Goal: Information Seeking & Learning: Check status

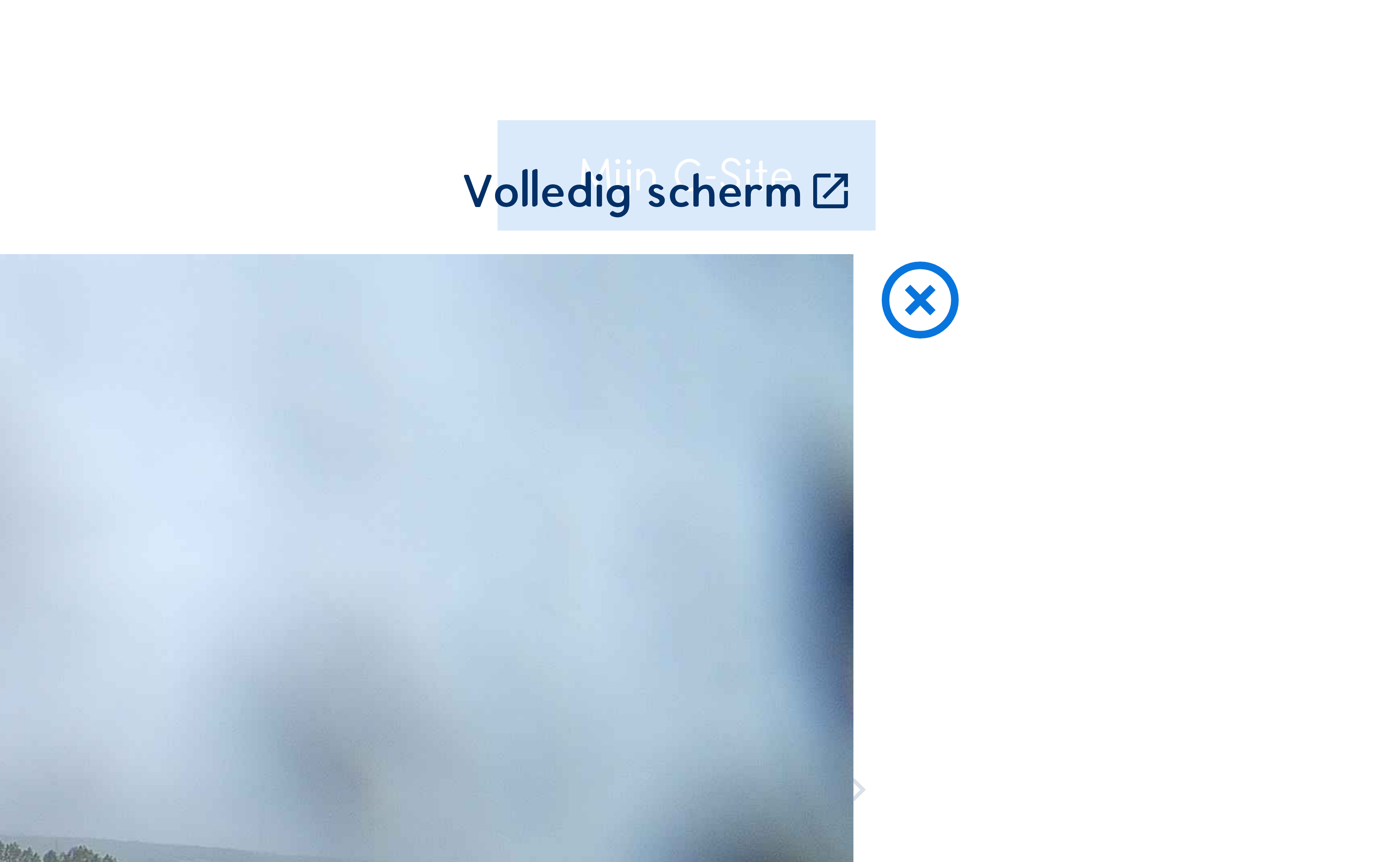
click at [1225, 85] on icon at bounding box center [1240, 101] width 31 height 33
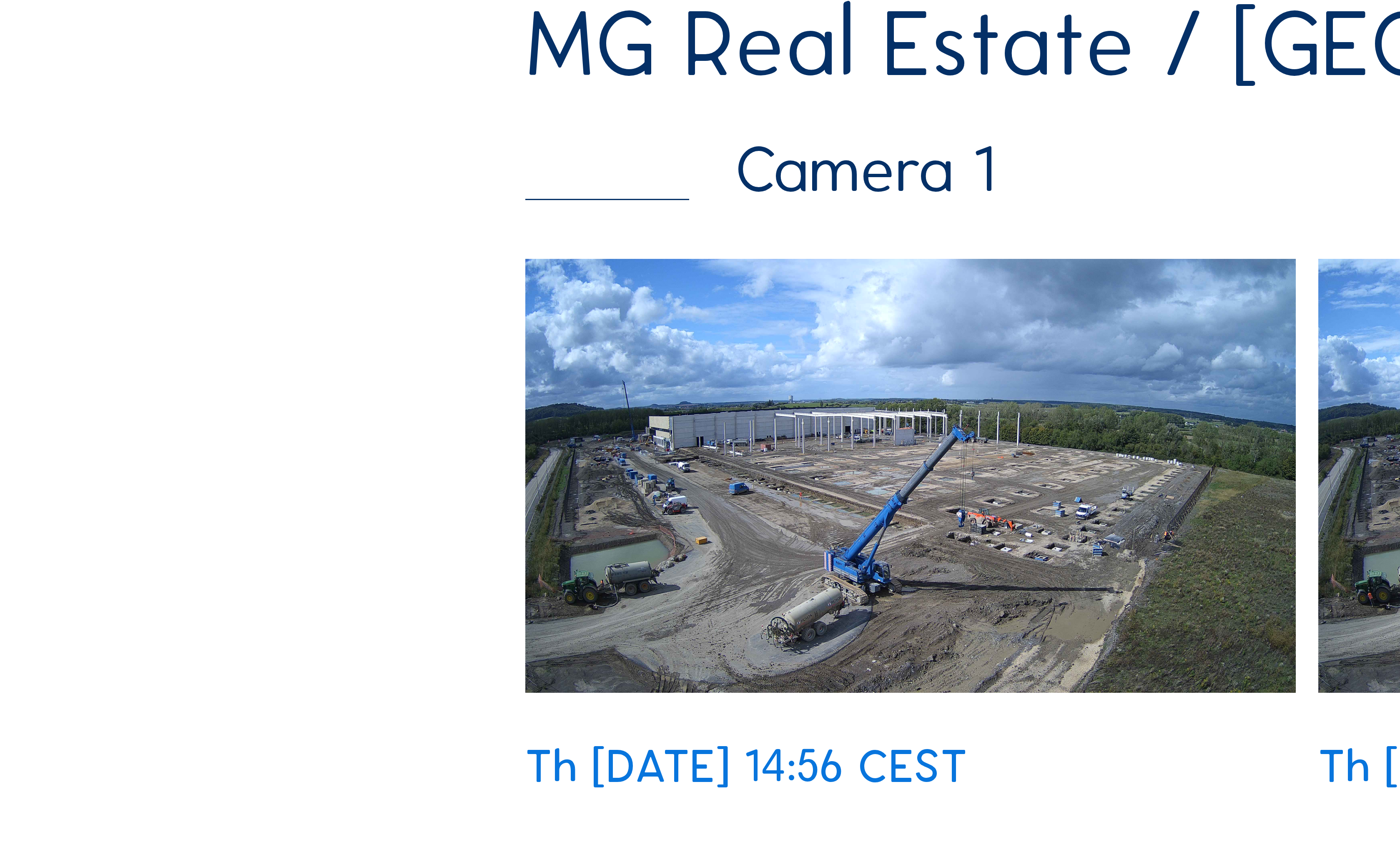
click at [294, 290] on img at bounding box center [303, 362] width 258 height 145
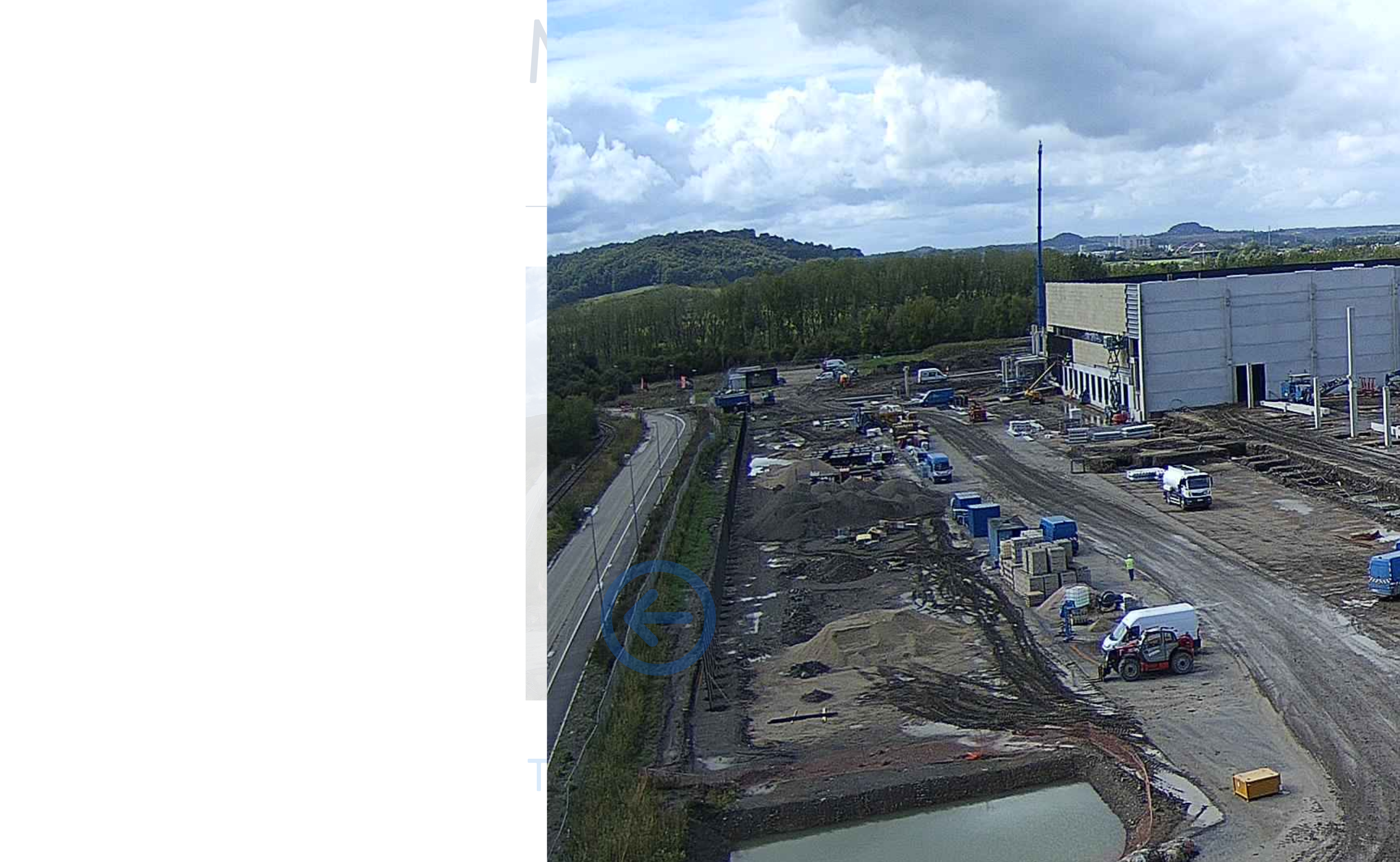
drag, startPoint x: 365, startPoint y: 177, endPoint x: 350, endPoint y: 167, distance: 18.0
click at [350, 167] on img at bounding box center [700, 376] width 1036 height 583
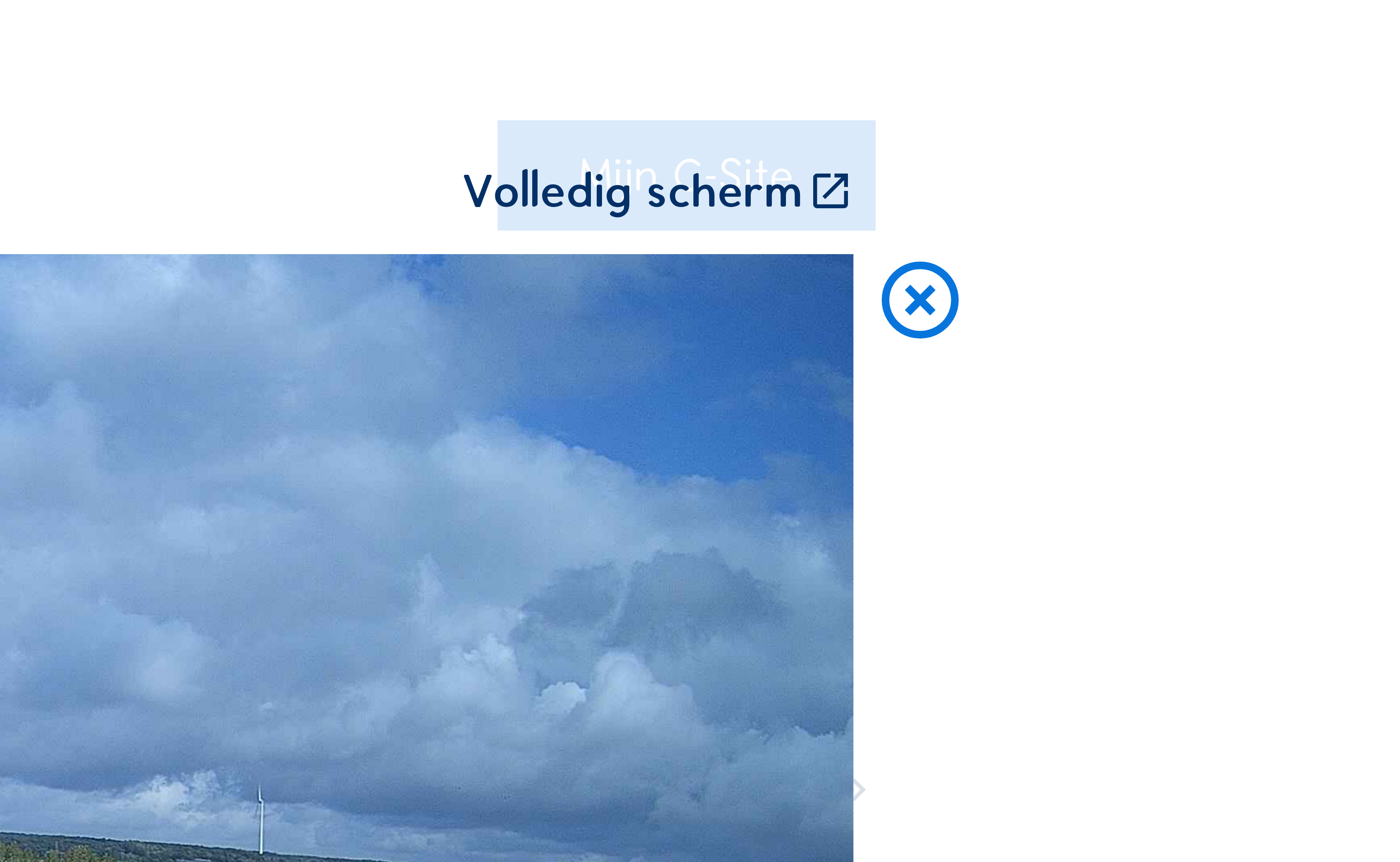
click at [1202, 58] on icon at bounding box center [1210, 64] width 15 height 15
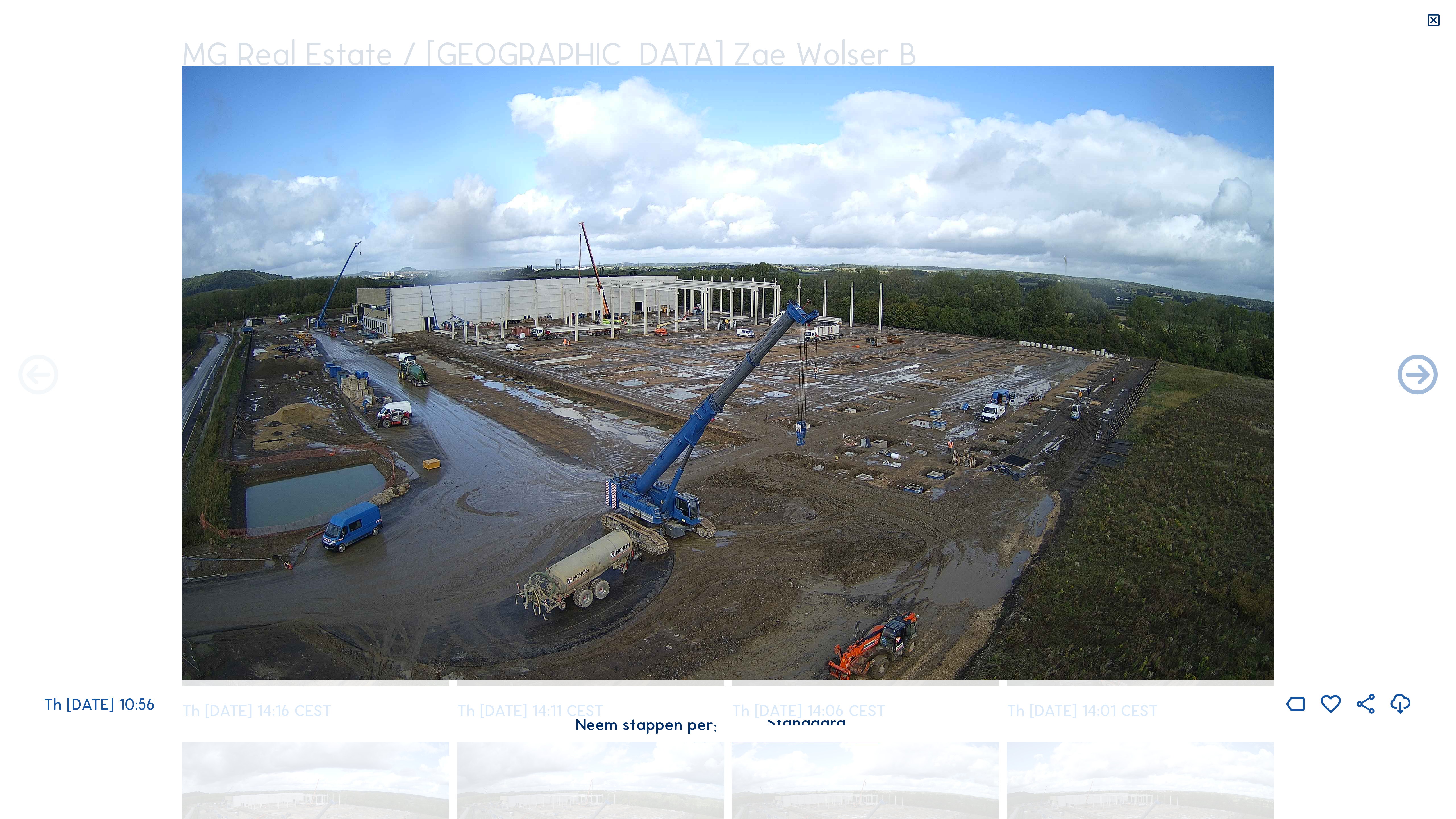
click at [27, 373] on icon at bounding box center [38, 376] width 48 height 48
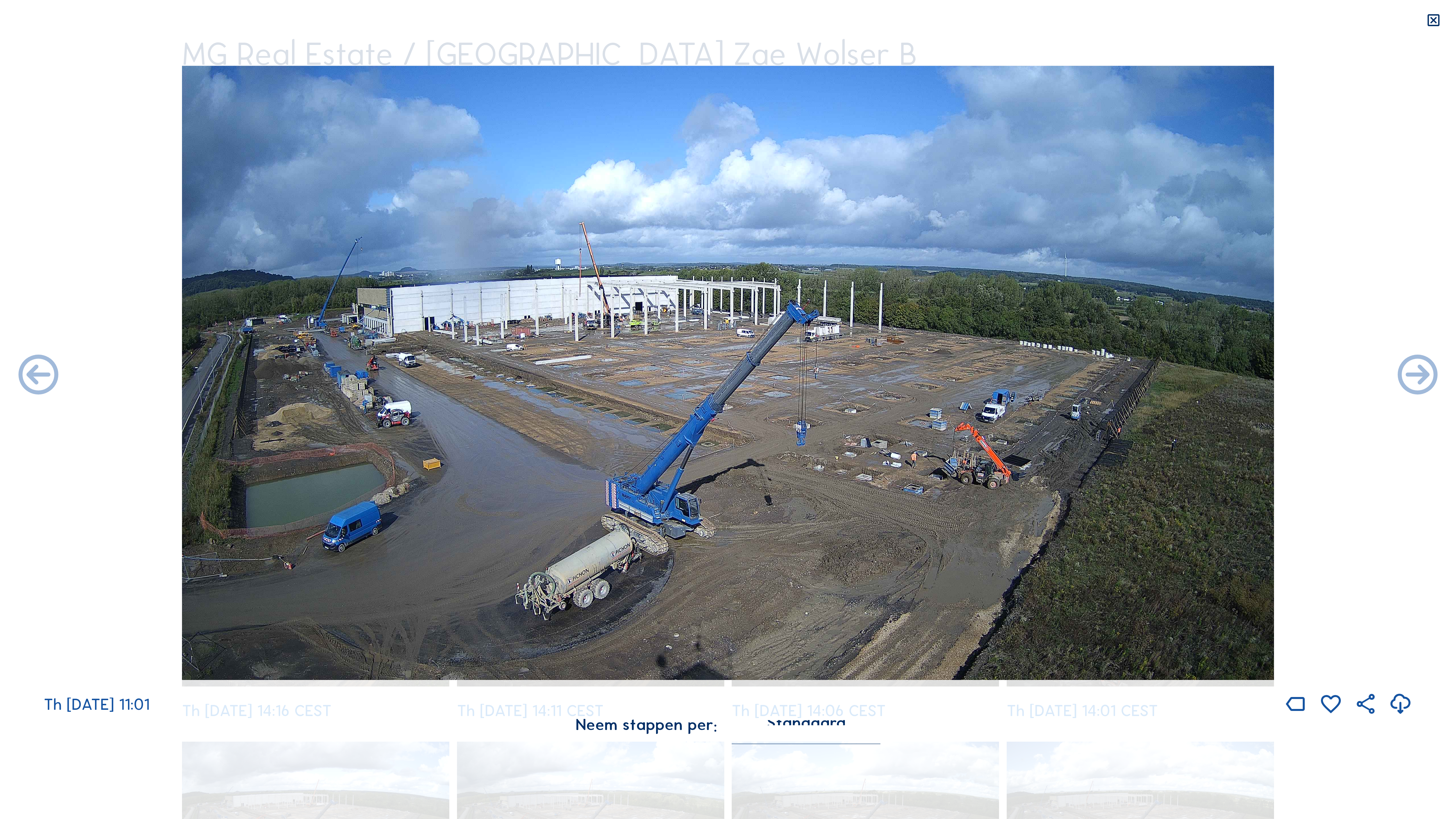
click at [27, 373] on icon at bounding box center [38, 376] width 48 height 48
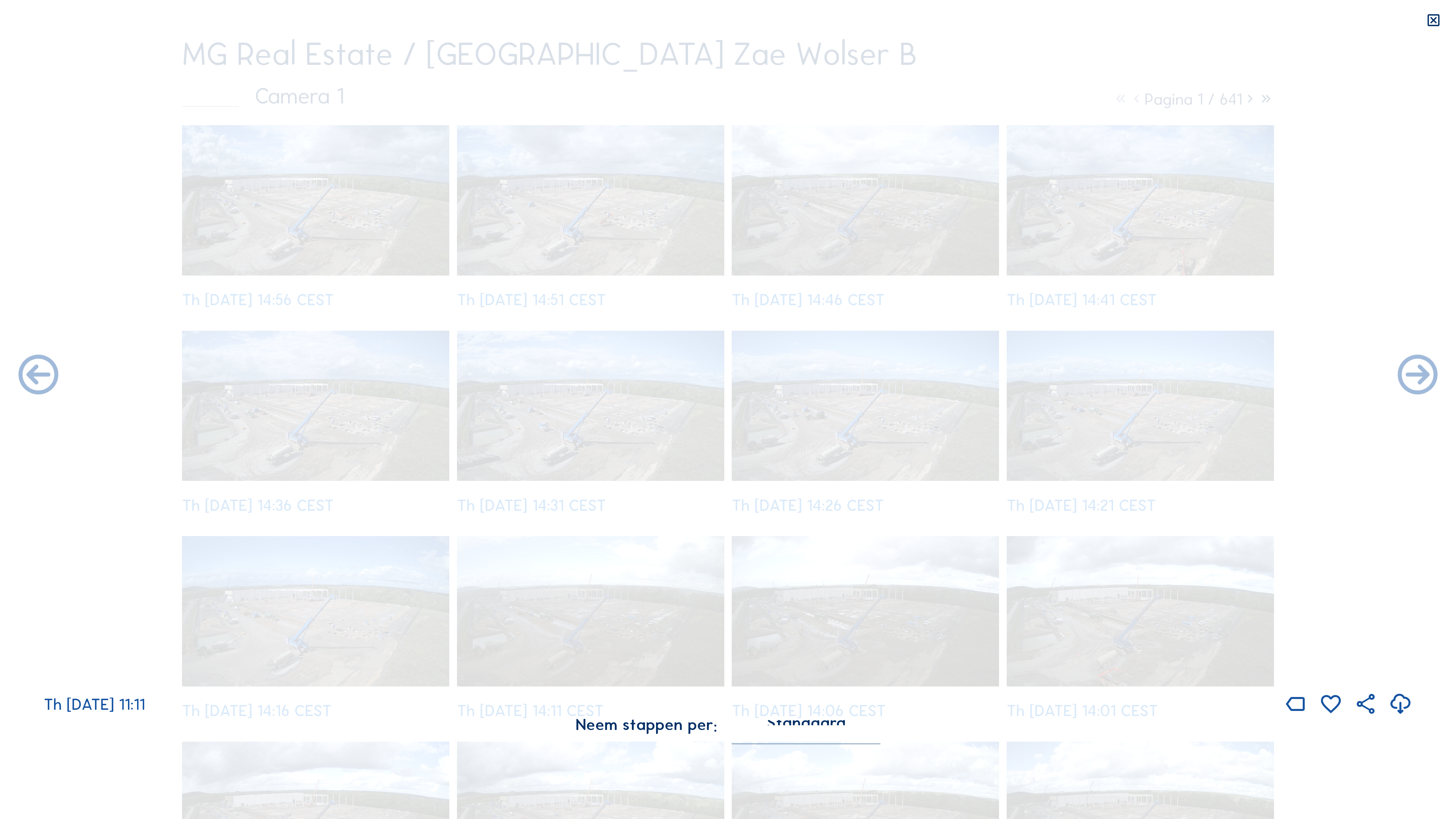
click at [27, 373] on icon at bounding box center [38, 376] width 48 height 48
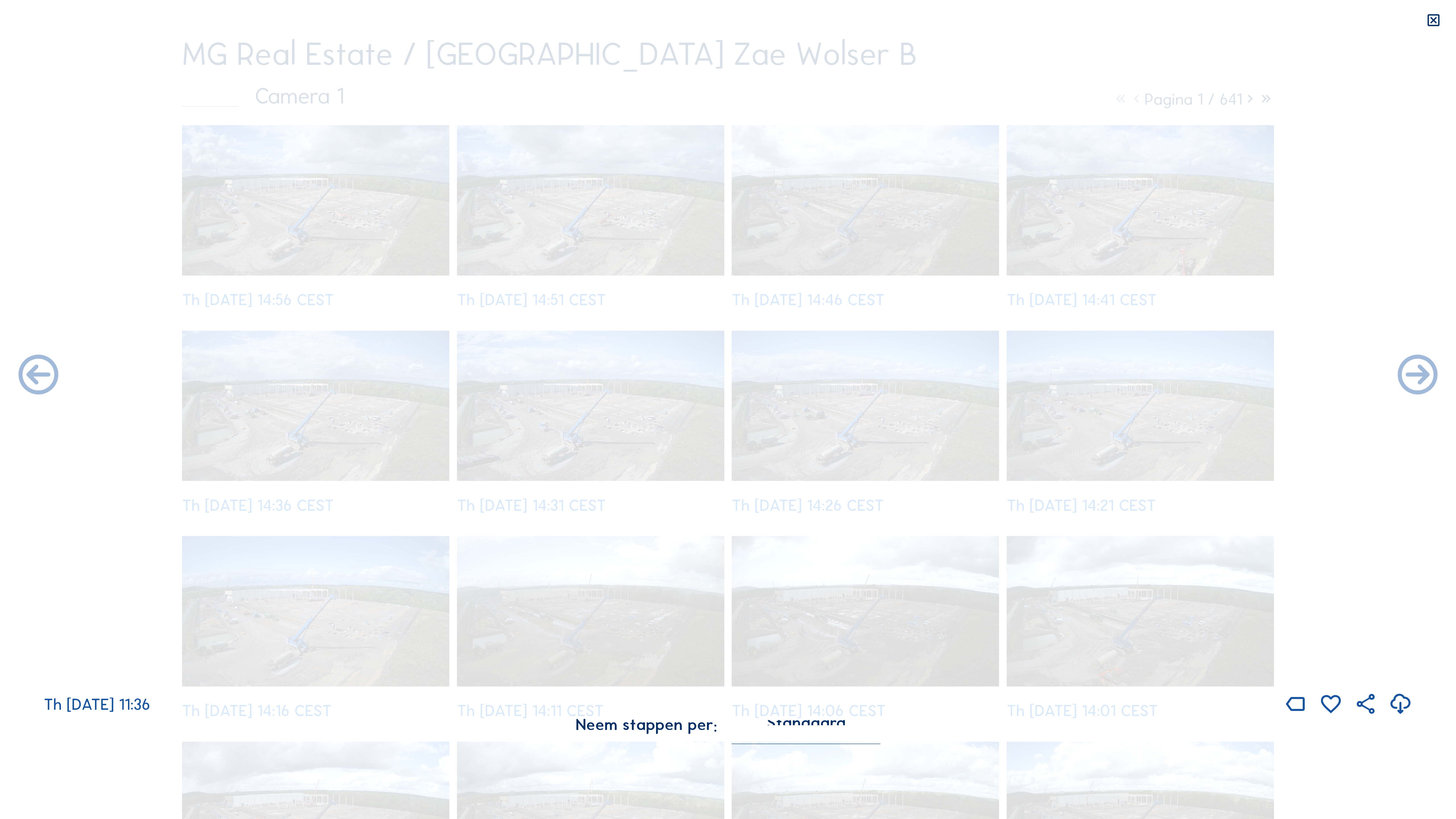
click at [27, 373] on icon at bounding box center [38, 376] width 48 height 48
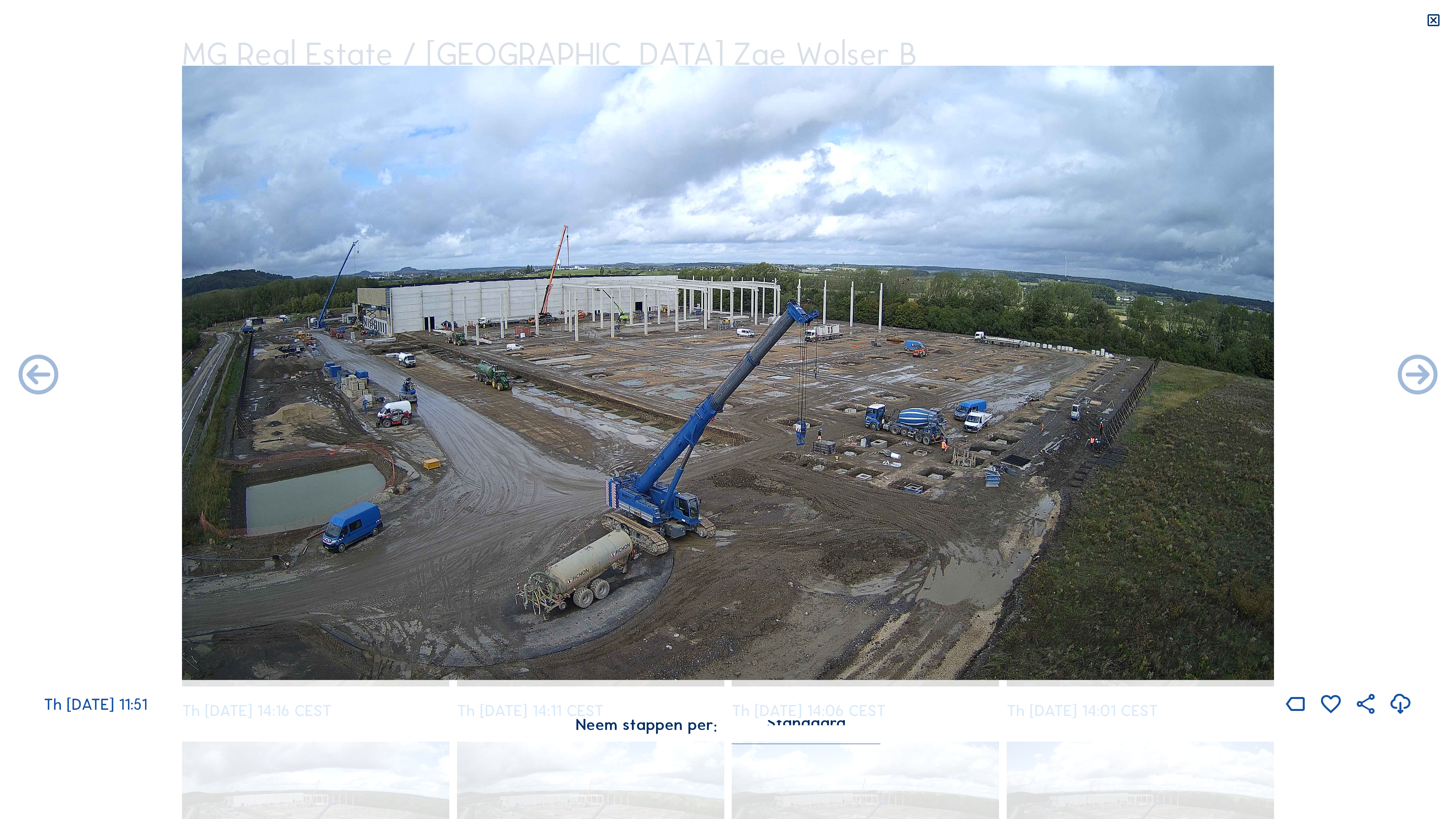
click at [27, 373] on icon at bounding box center [38, 376] width 48 height 48
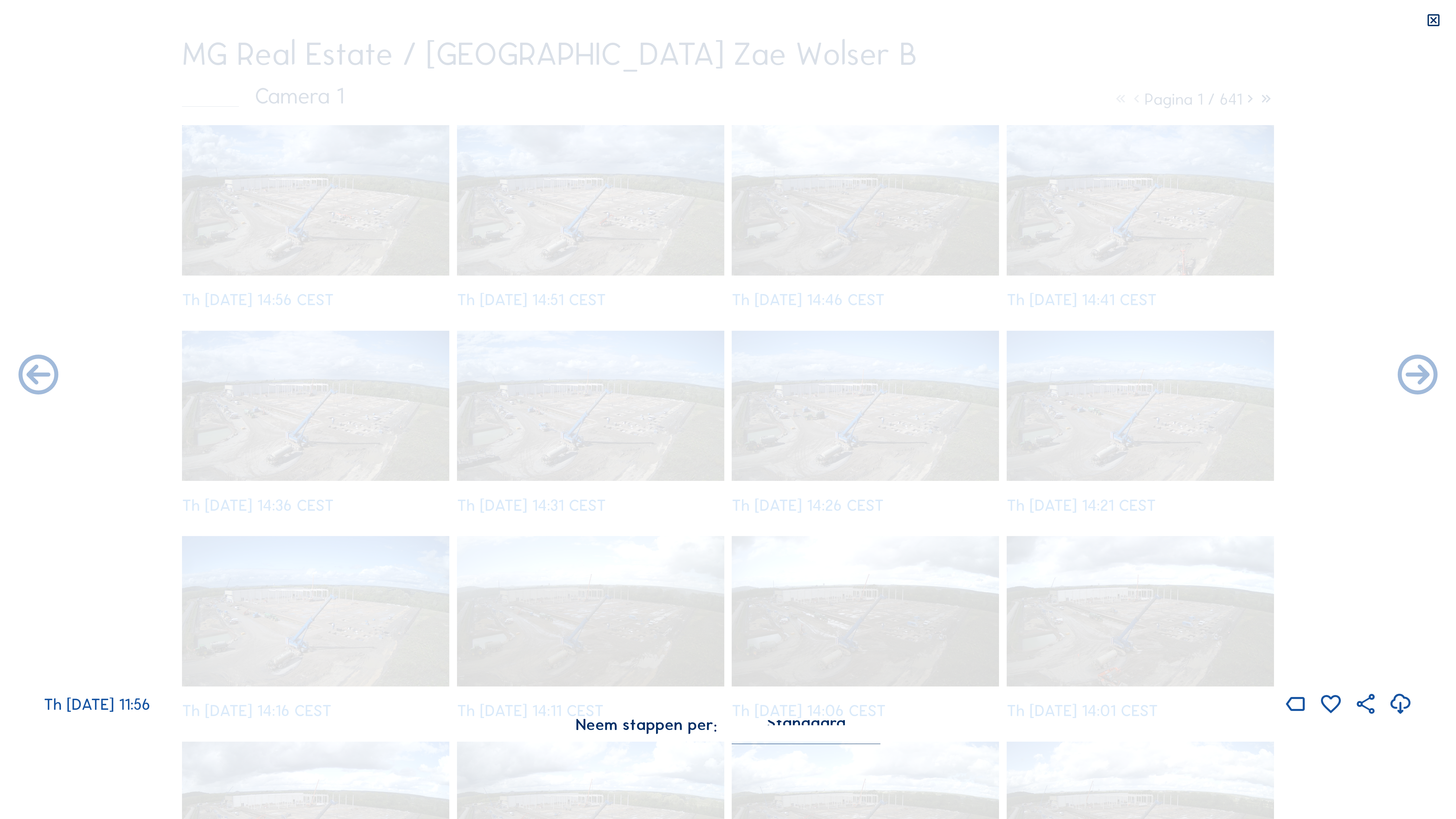
click at [27, 373] on icon at bounding box center [38, 376] width 48 height 48
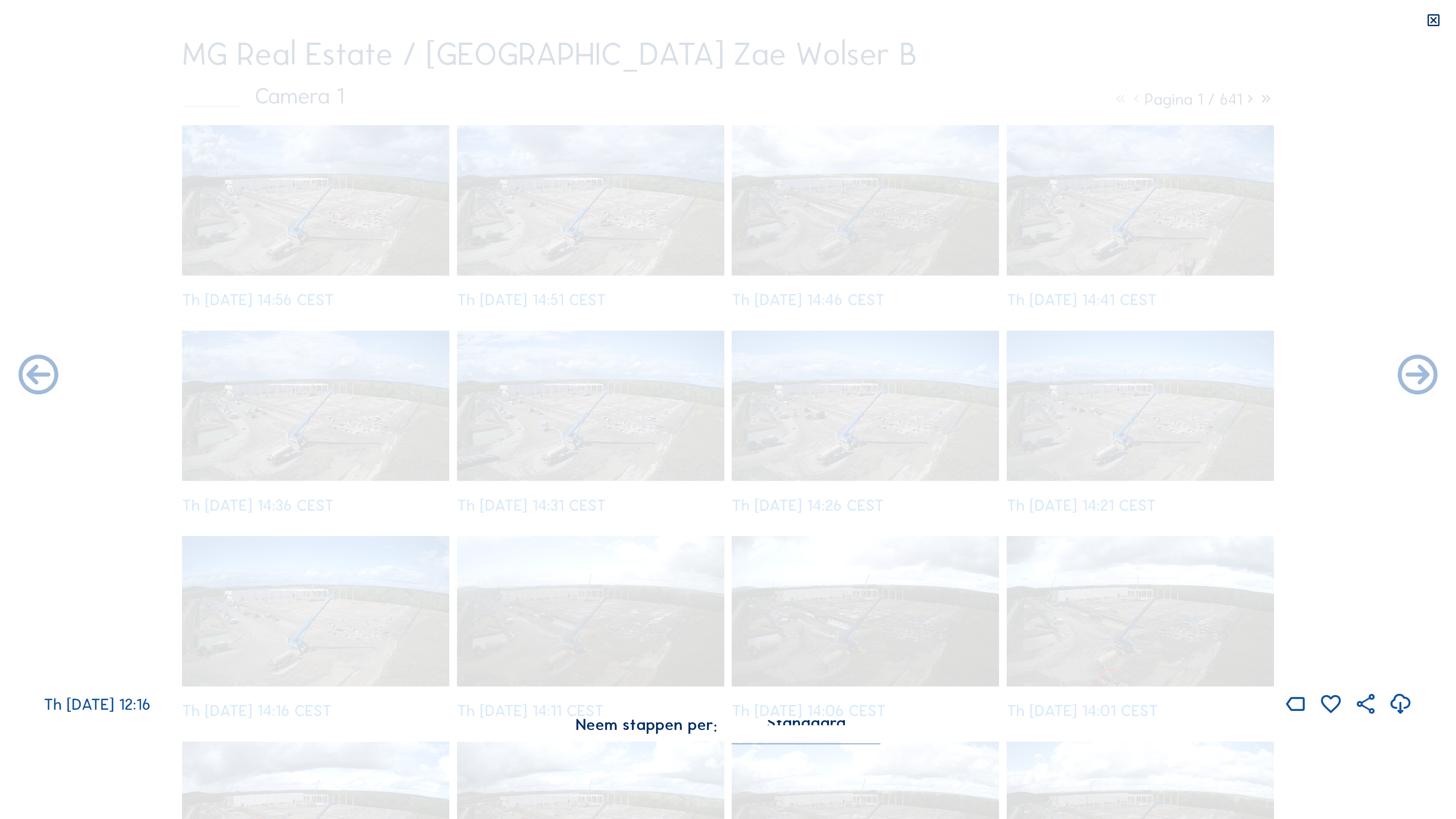
click at [27, 373] on icon at bounding box center [38, 376] width 48 height 48
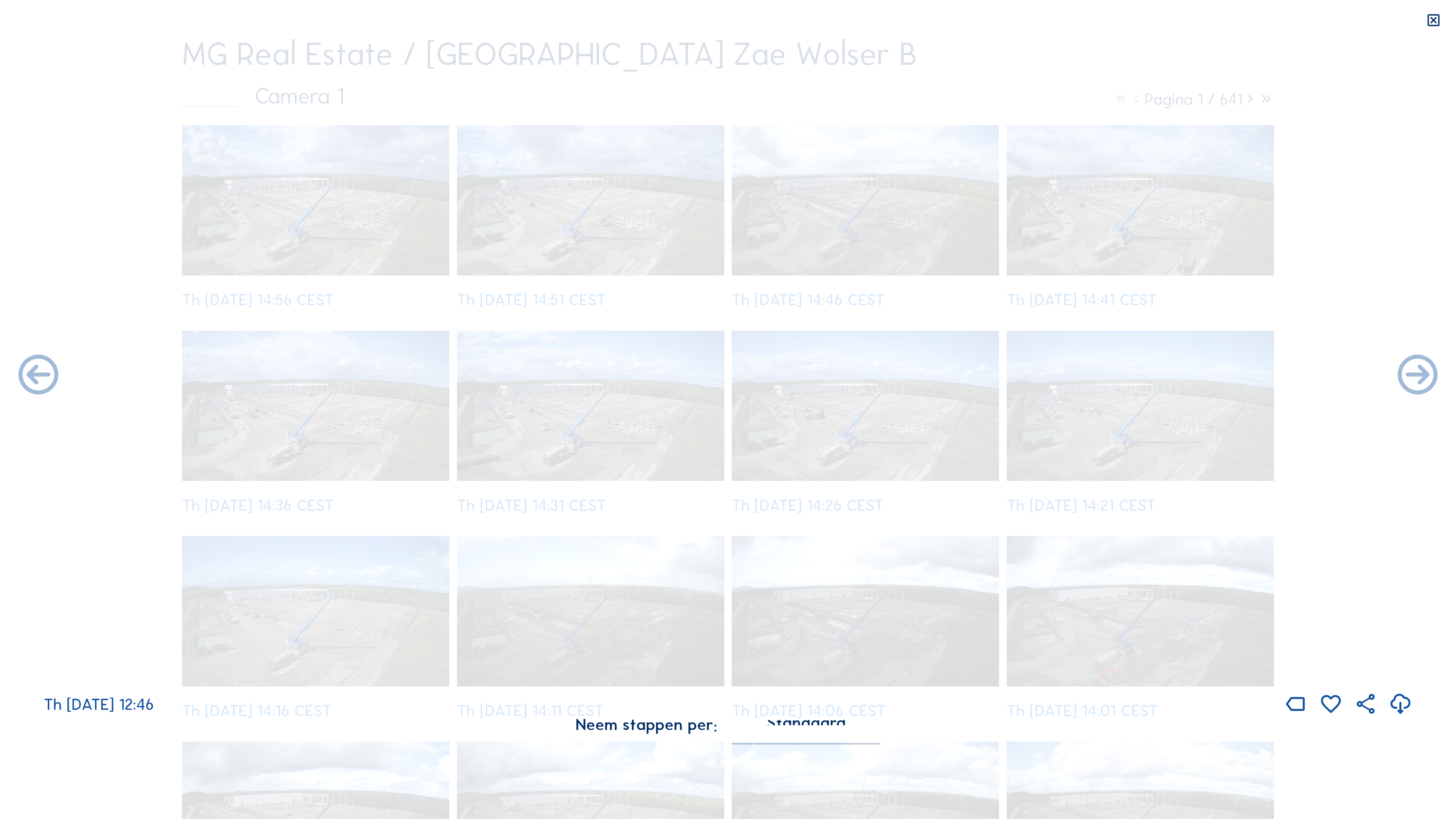
click at [27, 373] on icon at bounding box center [38, 376] width 48 height 48
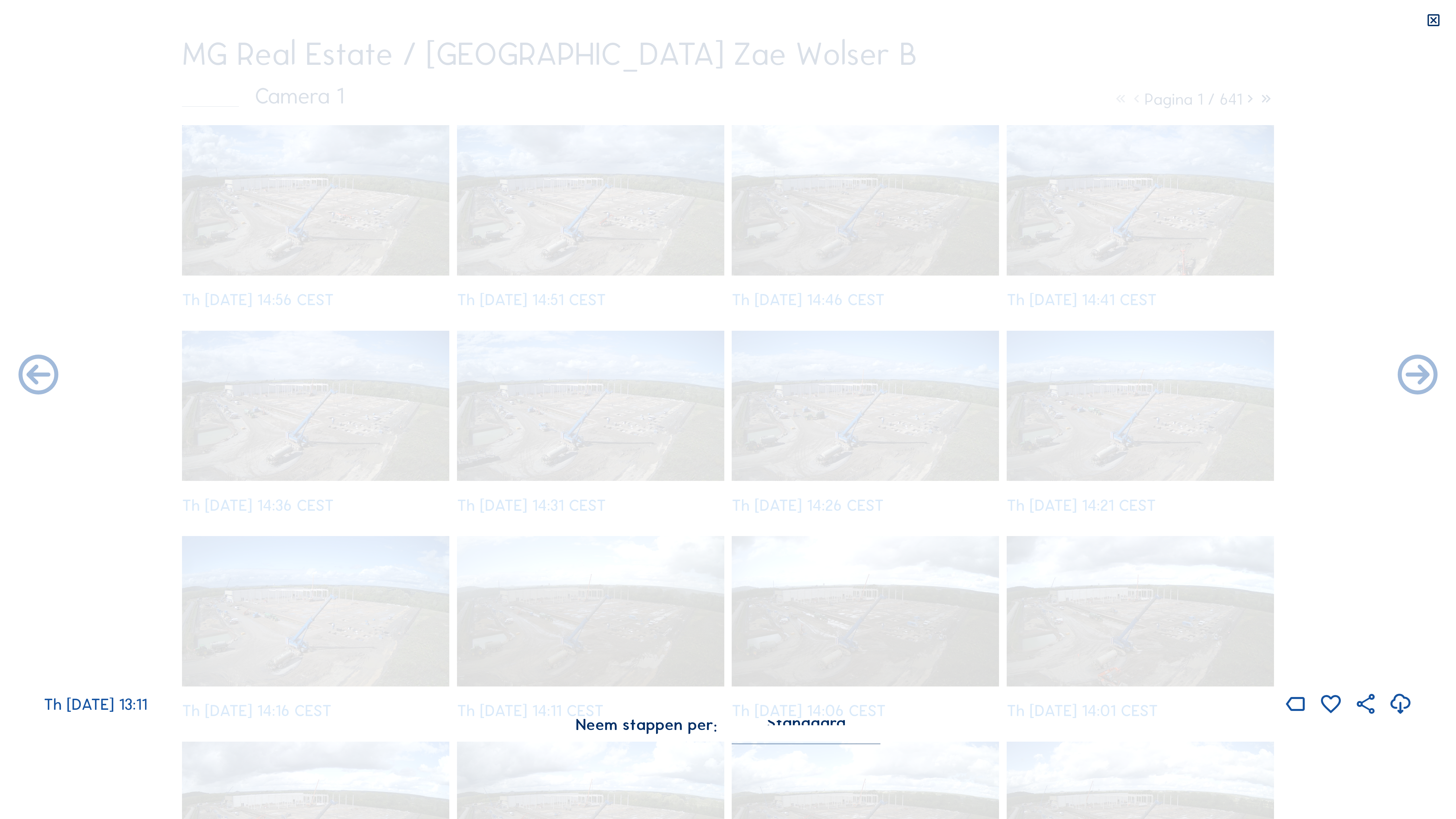
click at [27, 373] on icon at bounding box center [38, 376] width 48 height 48
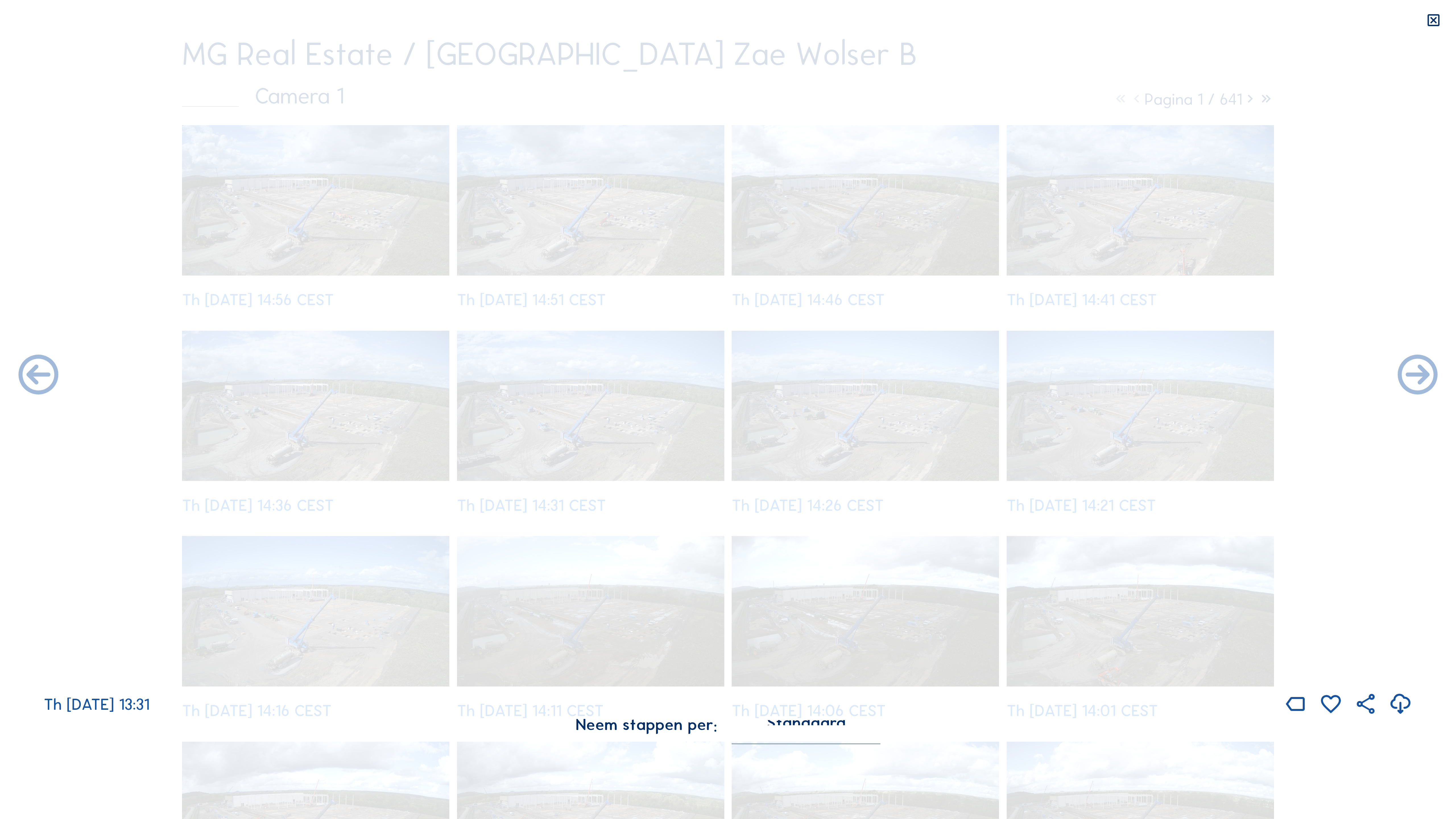
click at [27, 373] on icon at bounding box center [38, 376] width 48 height 48
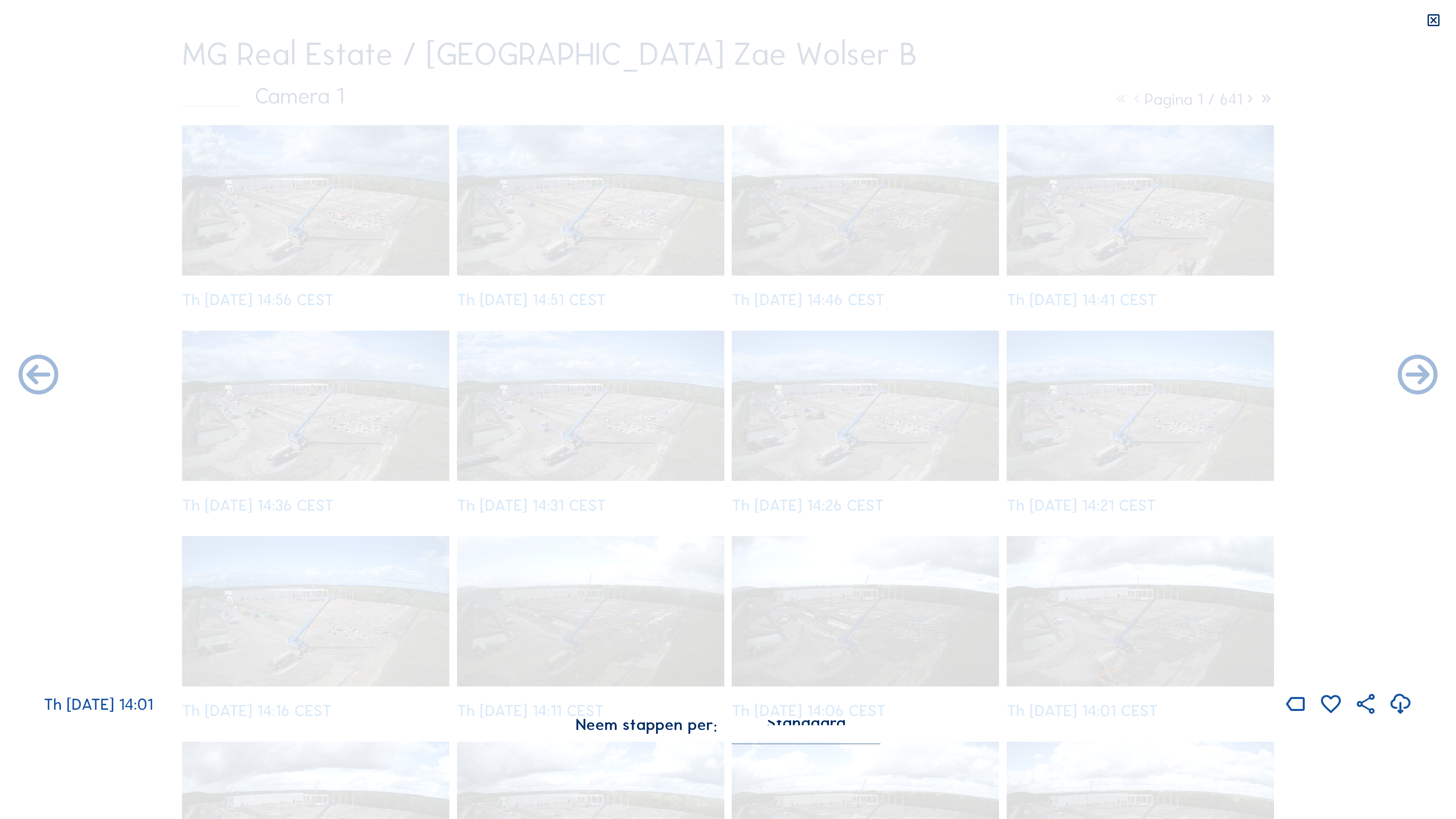
click at [27, 373] on icon at bounding box center [38, 376] width 48 height 48
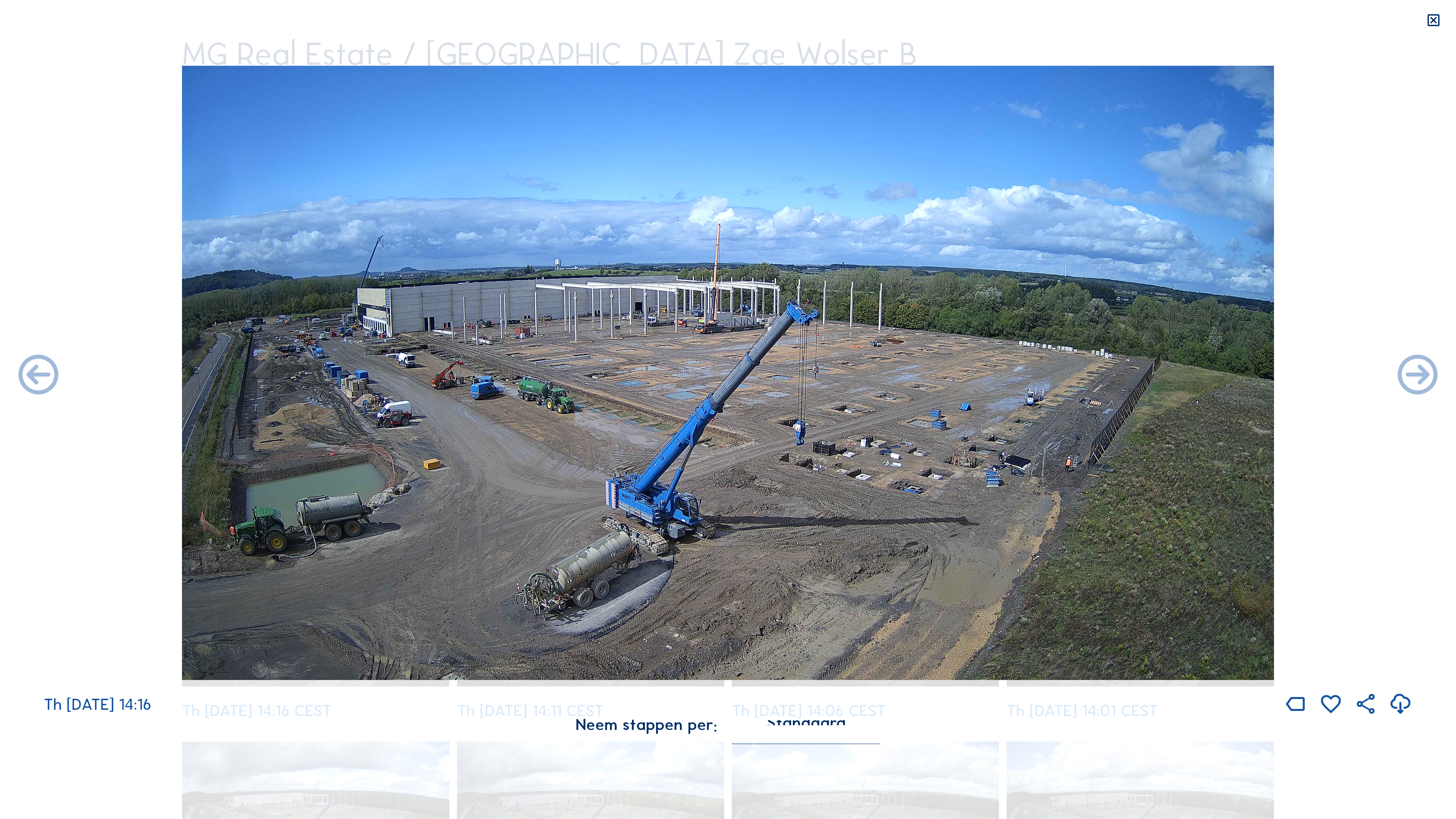
click at [27, 373] on icon at bounding box center [38, 376] width 48 height 48
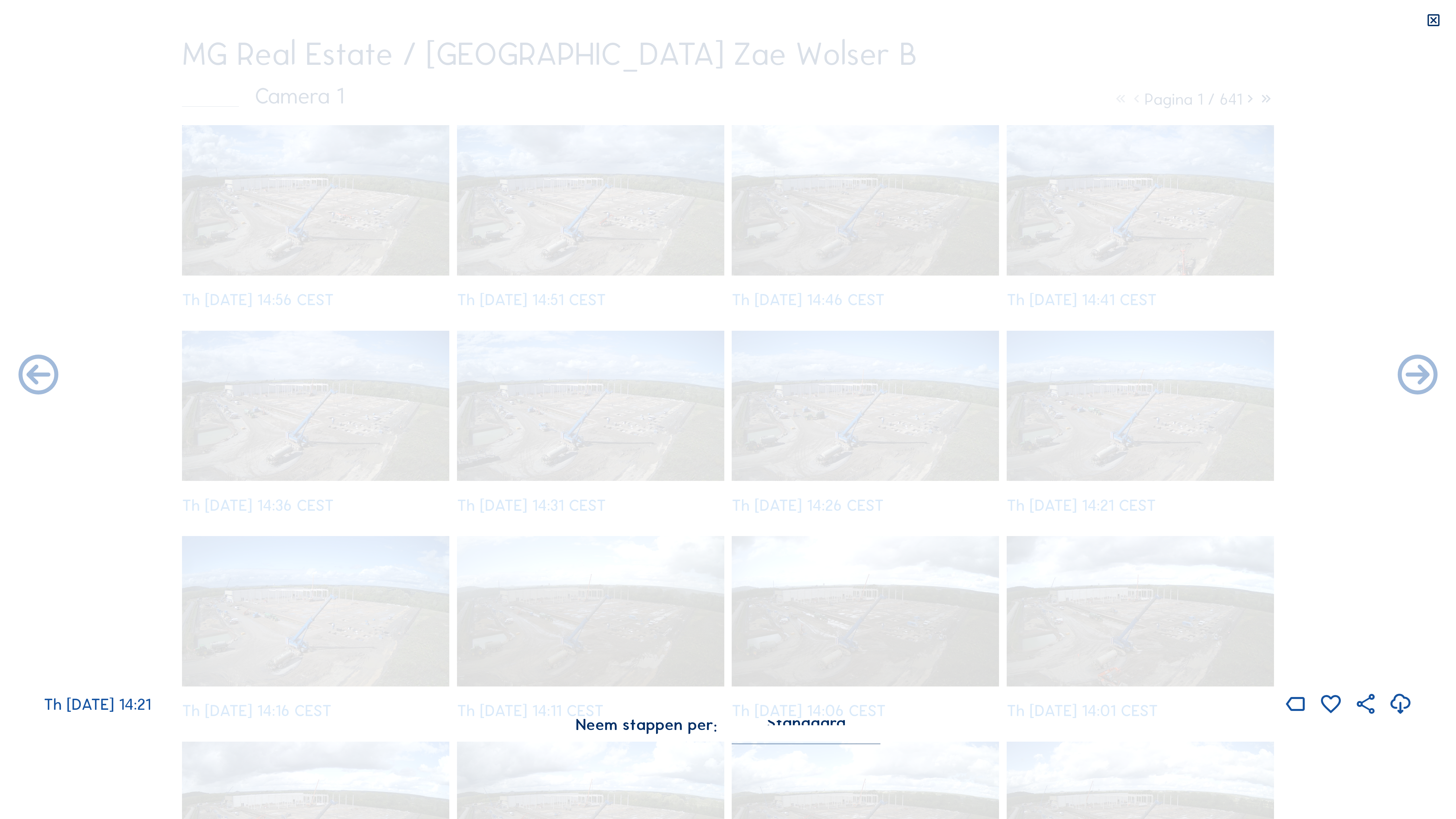
click at [27, 373] on icon at bounding box center [38, 376] width 48 height 48
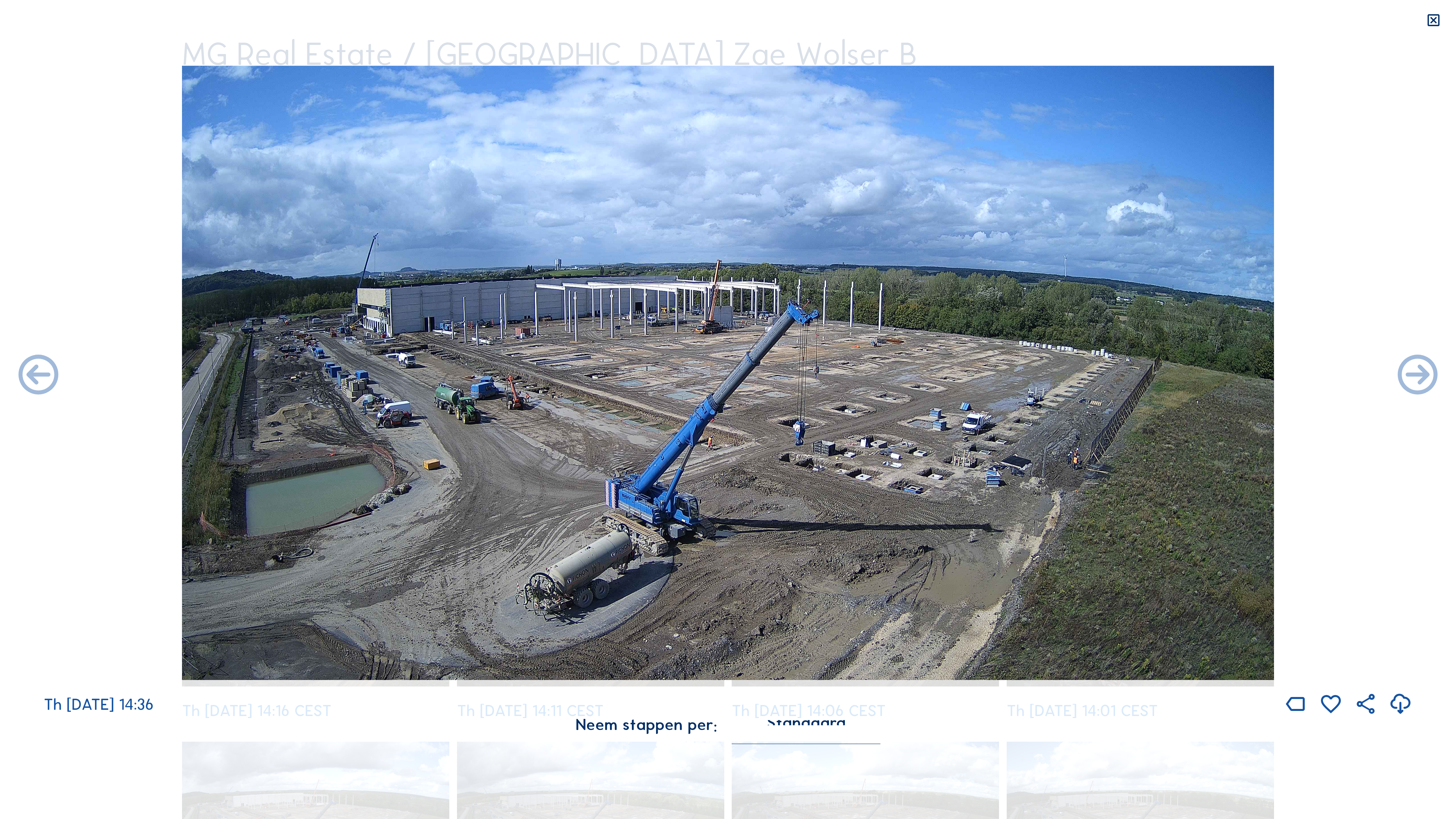
click at [27, 373] on icon at bounding box center [38, 376] width 48 height 48
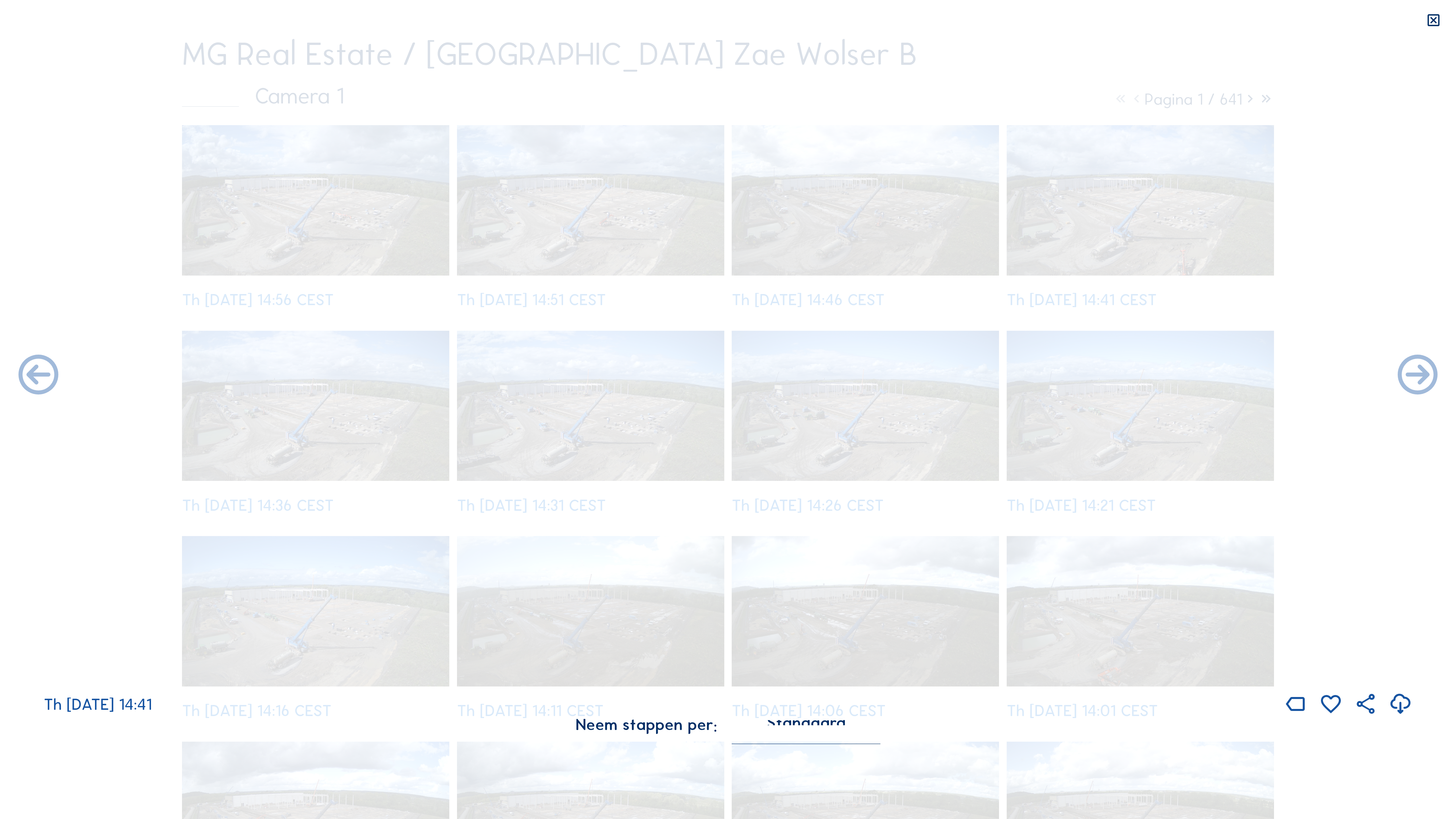
click at [27, 373] on icon at bounding box center [38, 376] width 48 height 48
click at [27, 373] on div "Th 11 Sep 2025 14:56" at bounding box center [728, 391] width 1456 height 651
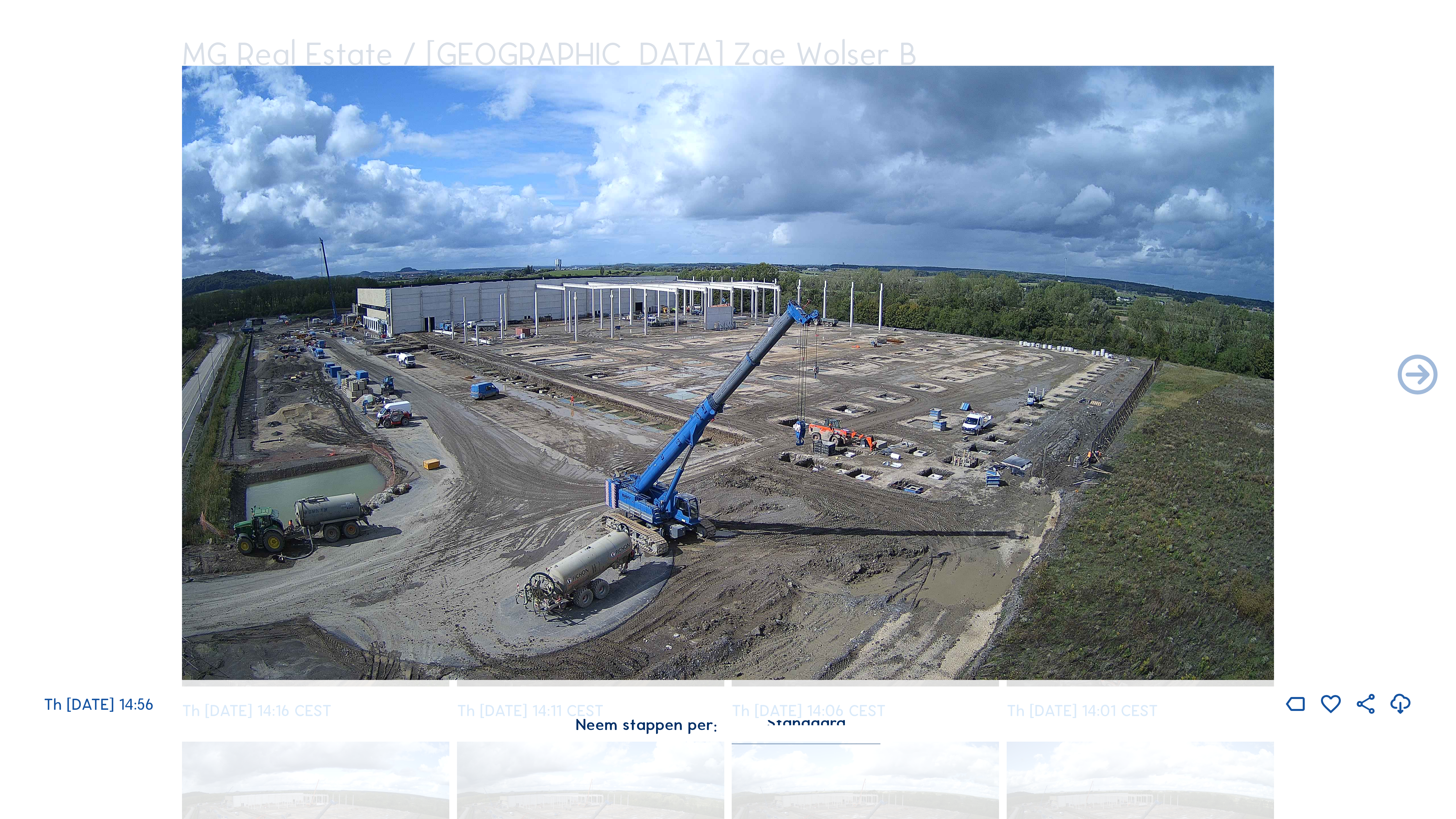
click at [27, 373] on div "Th 11 Sep 2025 14:56" at bounding box center [728, 391] width 1456 height 651
